Goal: Task Accomplishment & Management: Manage account settings

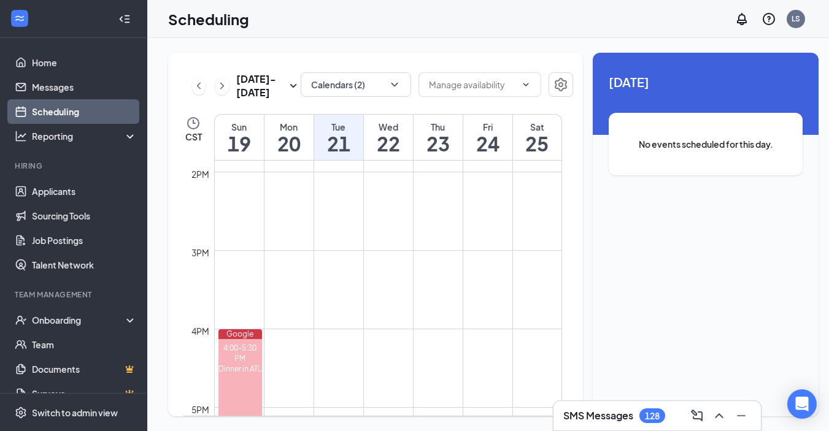
scroll to position [1106, 0]
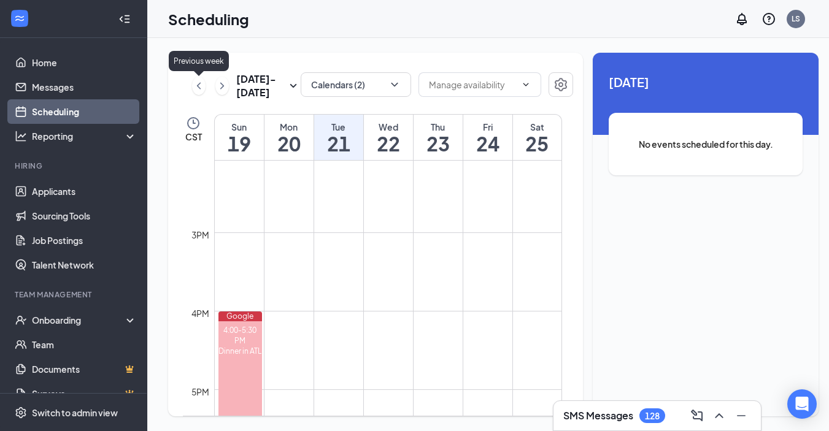
click at [198, 87] on icon "ChevronLeft" at bounding box center [199, 86] width 12 height 15
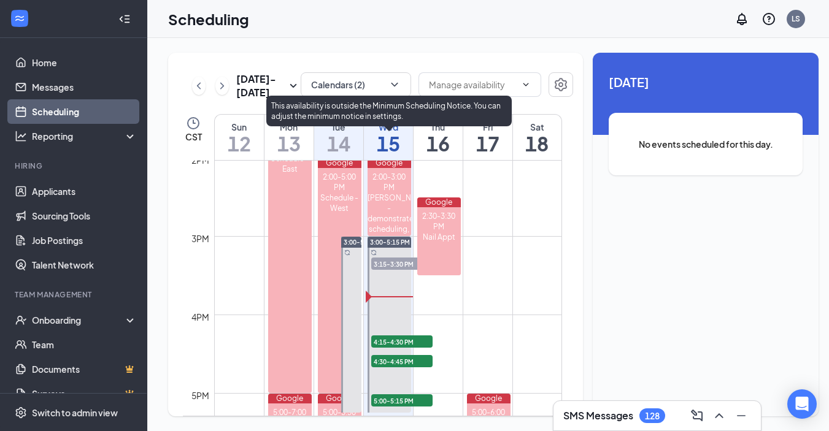
scroll to position [1146, 0]
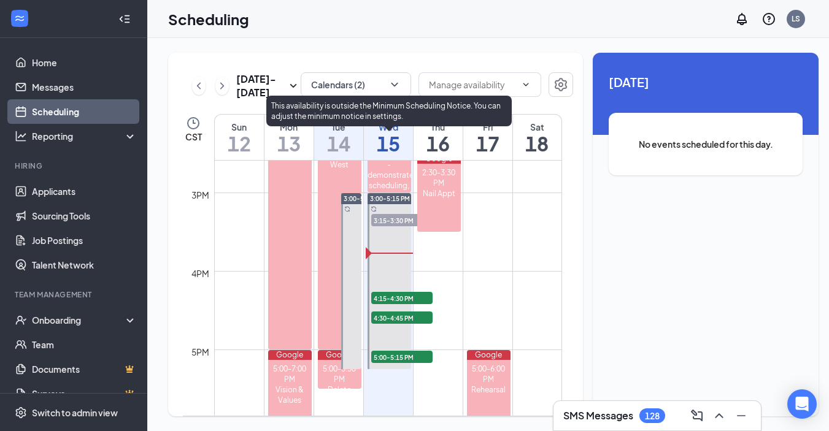
click at [398, 298] on span "4:15-4:30 PM" at bounding box center [401, 298] width 61 height 12
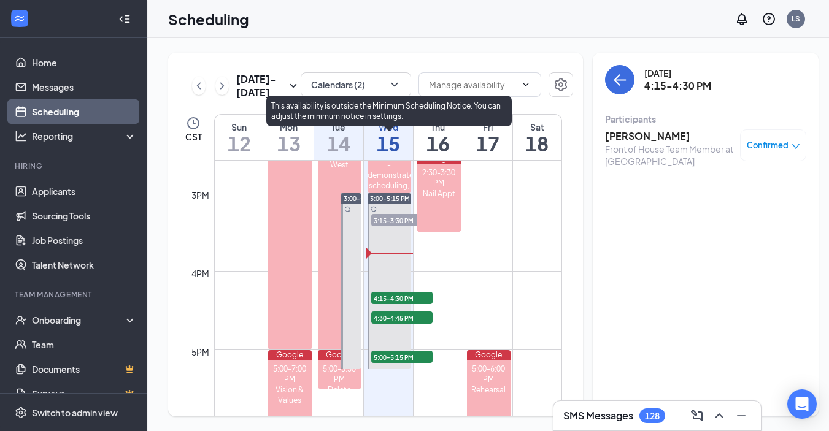
click at [393, 220] on span "3:15-3:30 PM" at bounding box center [401, 220] width 61 height 12
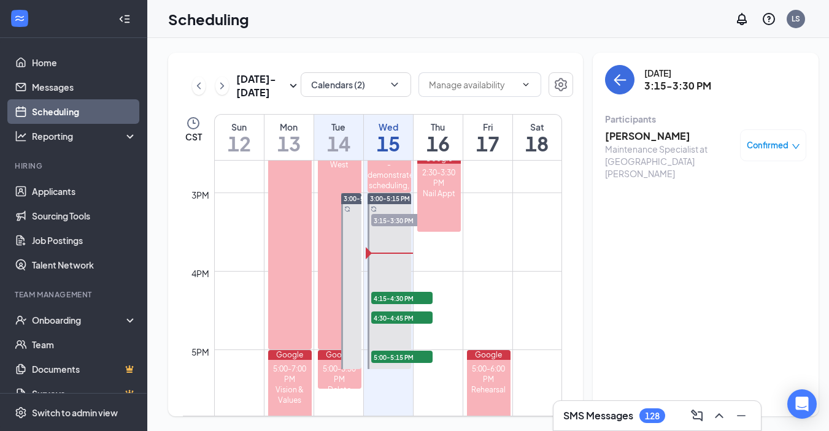
click at [618, 139] on h3 "[PERSON_NAME]" at bounding box center [669, 136] width 129 height 14
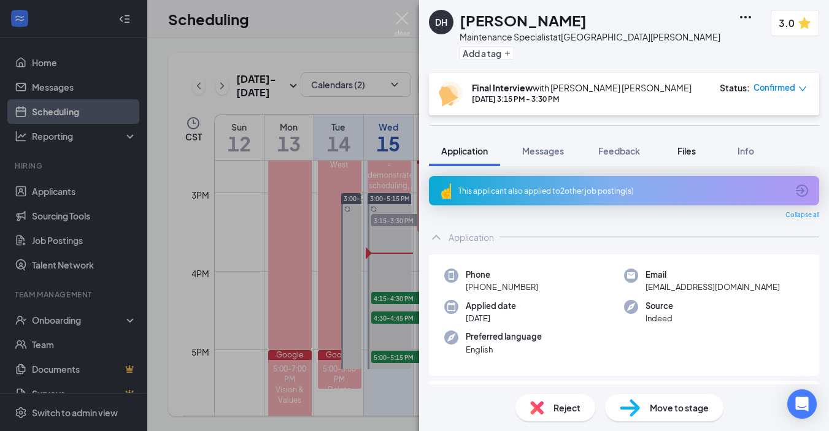
click at [687, 152] on span "Files" at bounding box center [686, 150] width 18 height 11
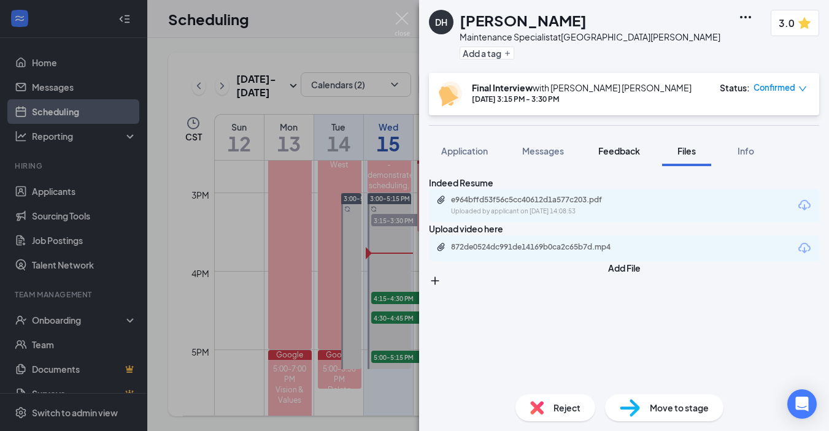
click at [629, 149] on span "Feedback" at bounding box center [619, 150] width 42 height 11
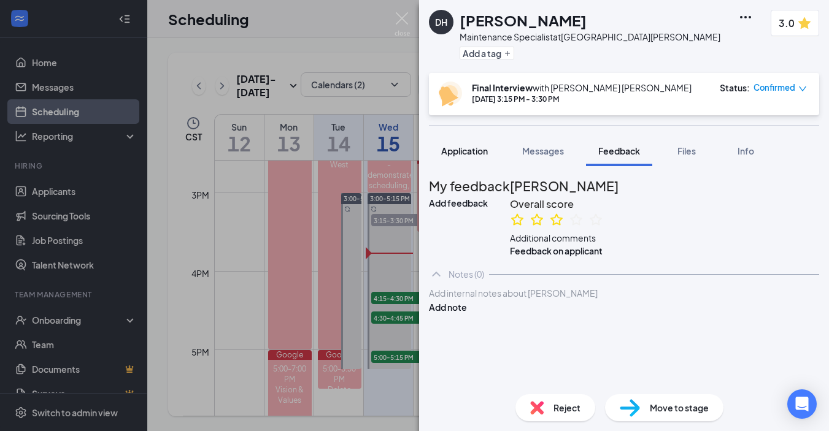
click at [473, 146] on span "Application" at bounding box center [464, 150] width 47 height 11
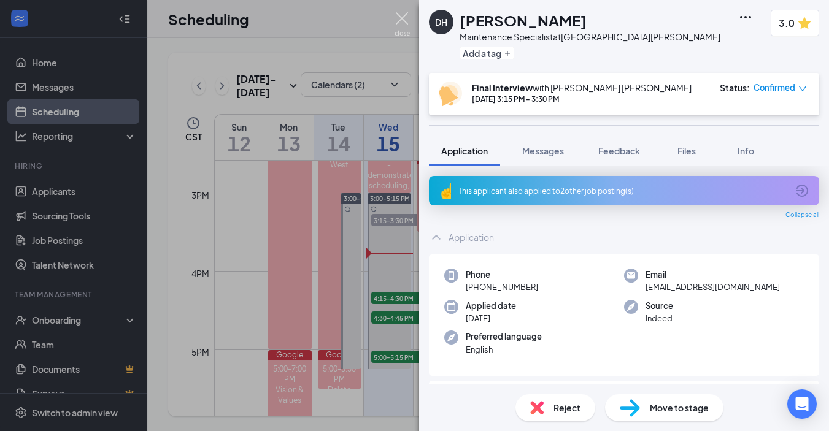
click at [408, 25] on img at bounding box center [402, 24] width 15 height 24
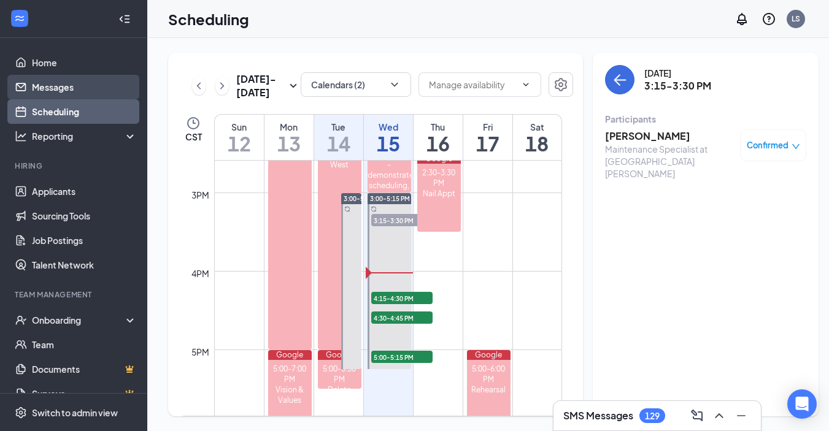
click at [65, 91] on link "Messages" at bounding box center [84, 87] width 105 height 25
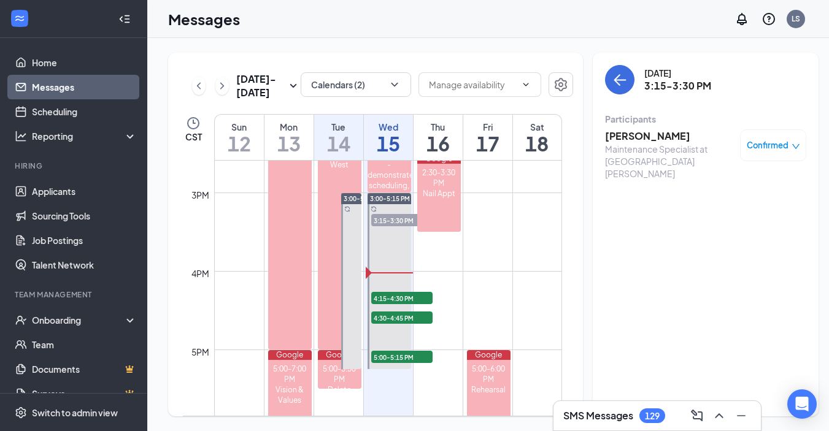
click at [62, 84] on link "Messages" at bounding box center [84, 87] width 105 height 25
click at [46, 89] on link "Messages" at bounding box center [84, 87] width 105 height 25
click at [47, 109] on link "Scheduling" at bounding box center [84, 111] width 105 height 25
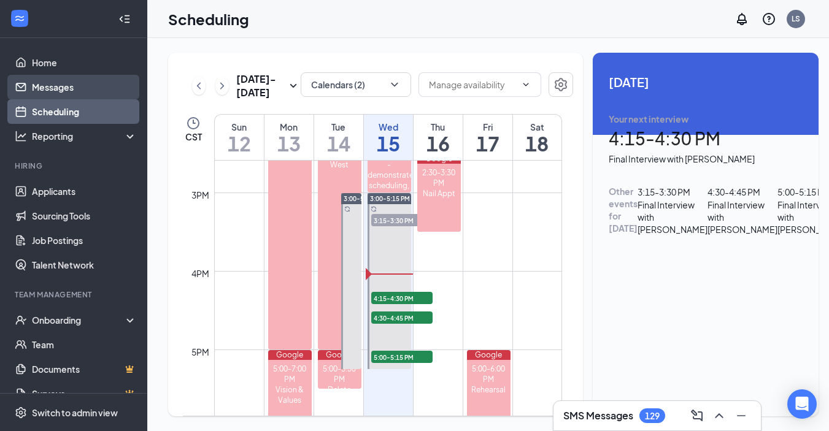
click at [60, 80] on link "Messages" at bounding box center [84, 87] width 105 height 25
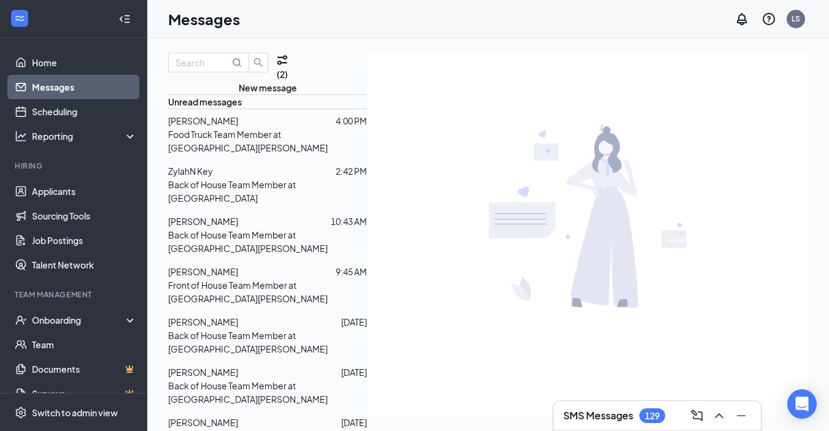
click at [235, 155] on p "Food Truck Team Member at [GEOGRAPHIC_DATA][PERSON_NAME]" at bounding box center [267, 141] width 199 height 27
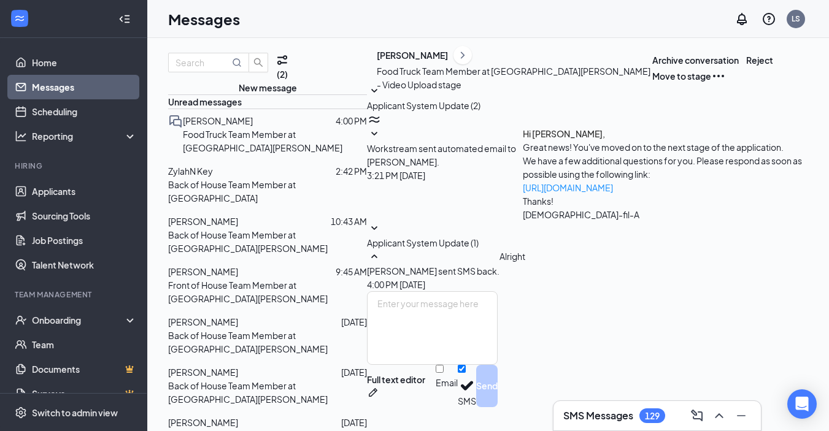
scroll to position [17, 0]
